Goal: Information Seeking & Learning: Learn about a topic

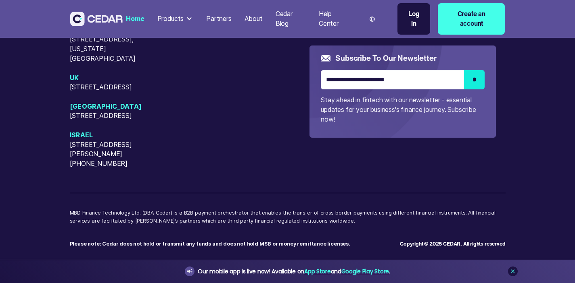
type input "******"
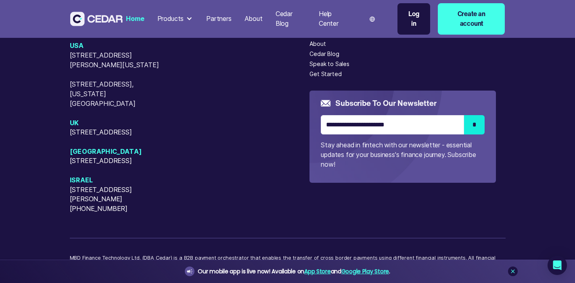
scroll to position [3514, 0]
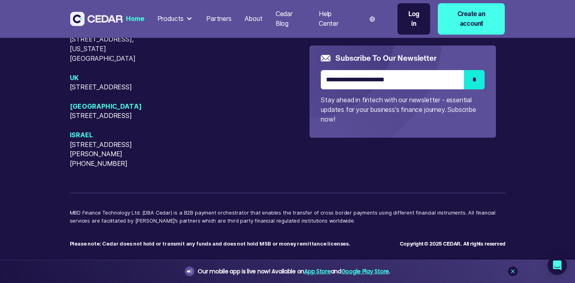
click at [70, 212] on p "MBD Finance Technology Ltd. (DBA Cedar) is a B2B payment orchestrator that enab…" at bounding box center [287, 220] width 435 height 23
drag, startPoint x: 31, startPoint y: 212, endPoint x: 102, endPoint y: 214, distance: 71.4
click at [102, 214] on p "MBD Finance Technology Ltd. (DBA Cedar) is a B2B payment orchestrator that enab…" at bounding box center [287, 220] width 435 height 23
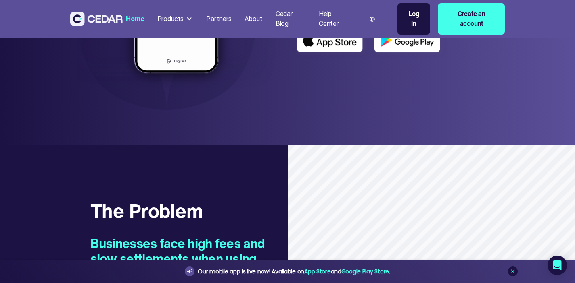
scroll to position [307, 0]
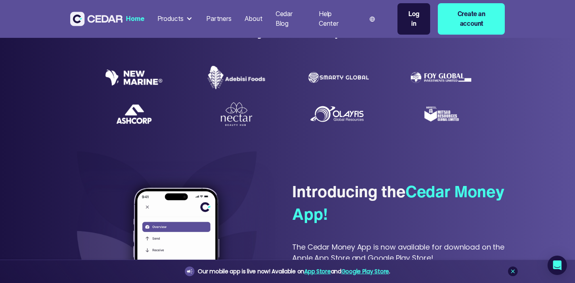
click at [262, 24] on div "About" at bounding box center [253, 19] width 18 height 10
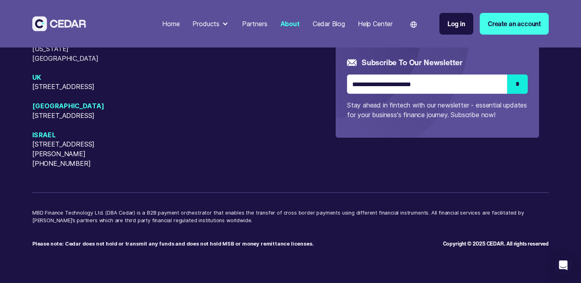
scroll to position [2210, 0]
click at [38, 212] on p "MBD Finance Technology Ltd. (DBA Cedar) is a B2B payment orchestrator that enab…" at bounding box center [290, 220] width 516 height 23
drag, startPoint x: 38, startPoint y: 212, endPoint x: 100, endPoint y: 212, distance: 62.5
click at [100, 212] on p "MBD Finance Technology Ltd. (DBA Cedar) is a B2B payment orchestrator that enab…" at bounding box center [290, 220] width 516 height 23
copy p "MBD Finance Technology Ltd."
